Goal: Transaction & Acquisition: Purchase product/service

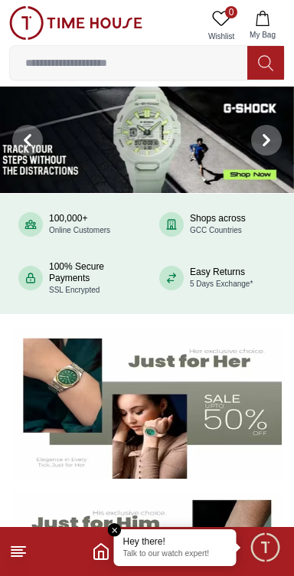
click at [273, 18] on button "My Bag" at bounding box center [263, 25] width 44 height 39
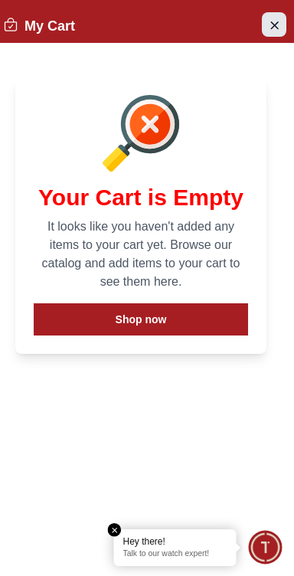
click at [283, 22] on button "Close Account" at bounding box center [274, 24] width 25 height 25
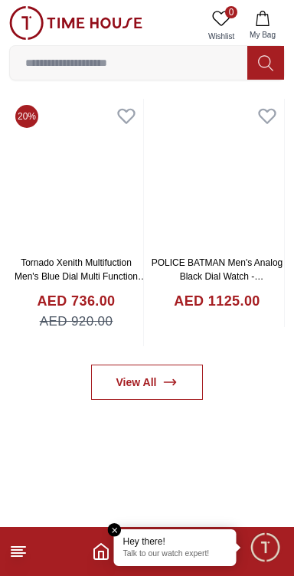
scroll to position [643, 0]
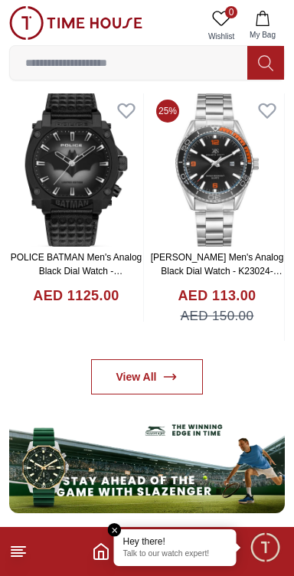
click at [15, 550] on line at bounding box center [16, 550] width 11 height 0
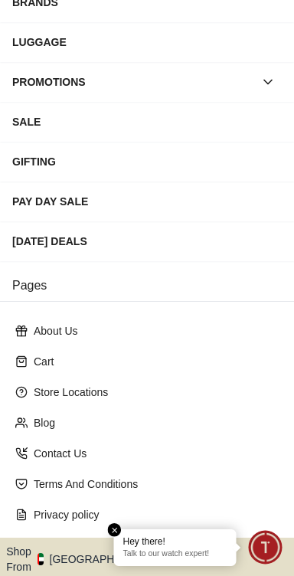
scroll to position [285, 0]
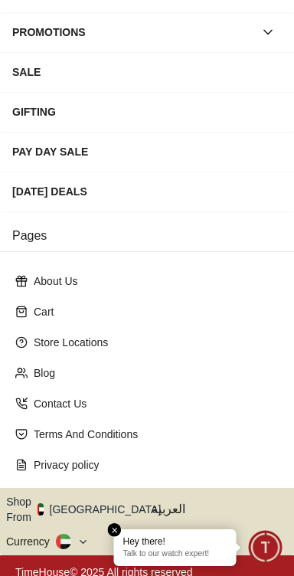
click at [97, 503] on button "Shop From [GEOGRAPHIC_DATA]" at bounding box center [89, 509] width 166 height 31
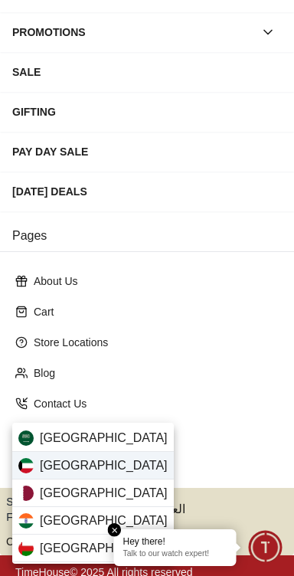
click at [61, 466] on span "[GEOGRAPHIC_DATA]" at bounding box center [104, 466] width 128 height 18
